Goal: Communication & Community: Connect with others

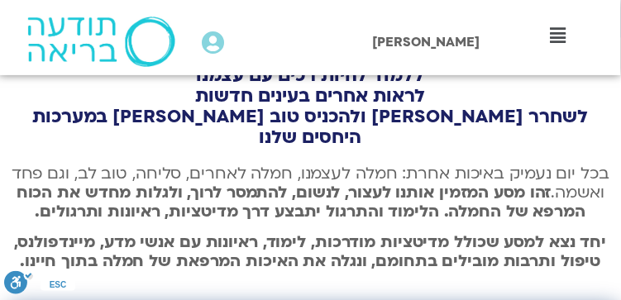
scroll to position [496, 0]
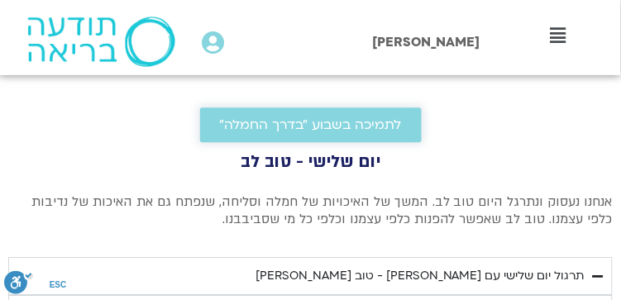
scroll to position [606, 0]
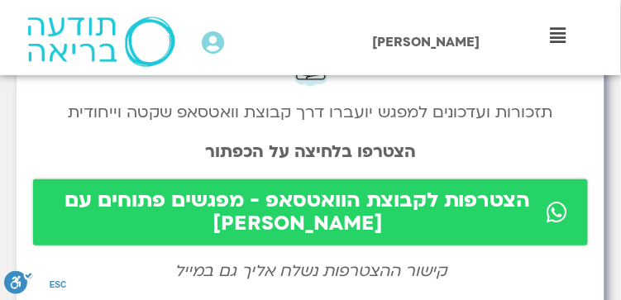
scroll to position [110, 0]
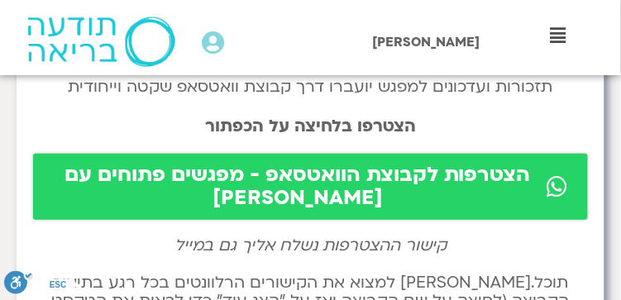
click at [314, 173] on span "הצטרפות לקבוצת הוואטסאפ - מפגשים פתוחים עם שאנייה וערן" at bounding box center [298, 187] width 490 height 46
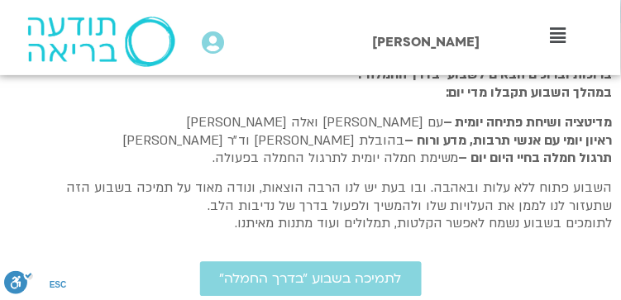
scroll to position [551, 0]
